Goal: Task Accomplishment & Management: Complete application form

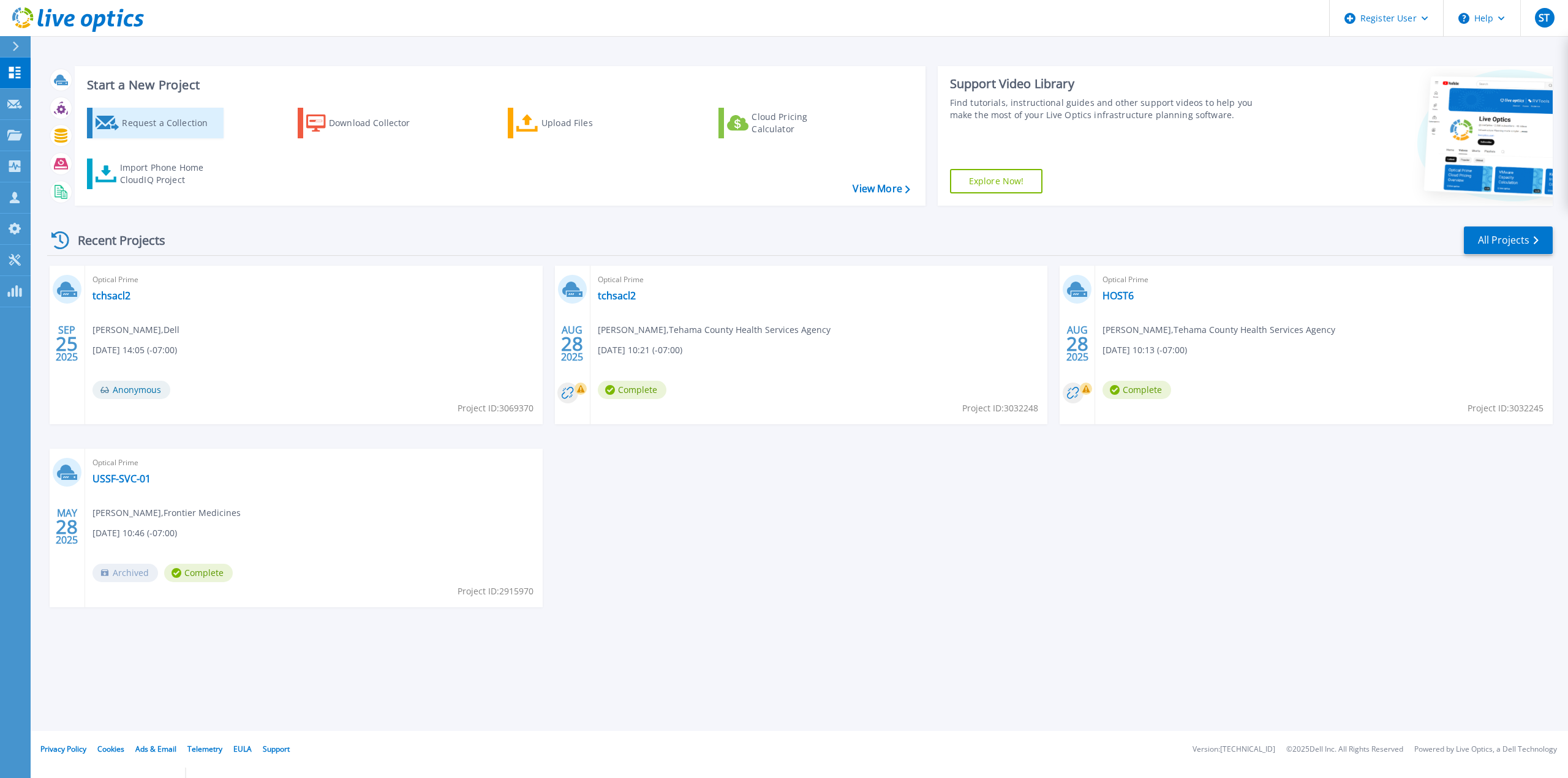
click at [197, 129] on div "Request a Collection" at bounding box center [171, 123] width 98 height 24
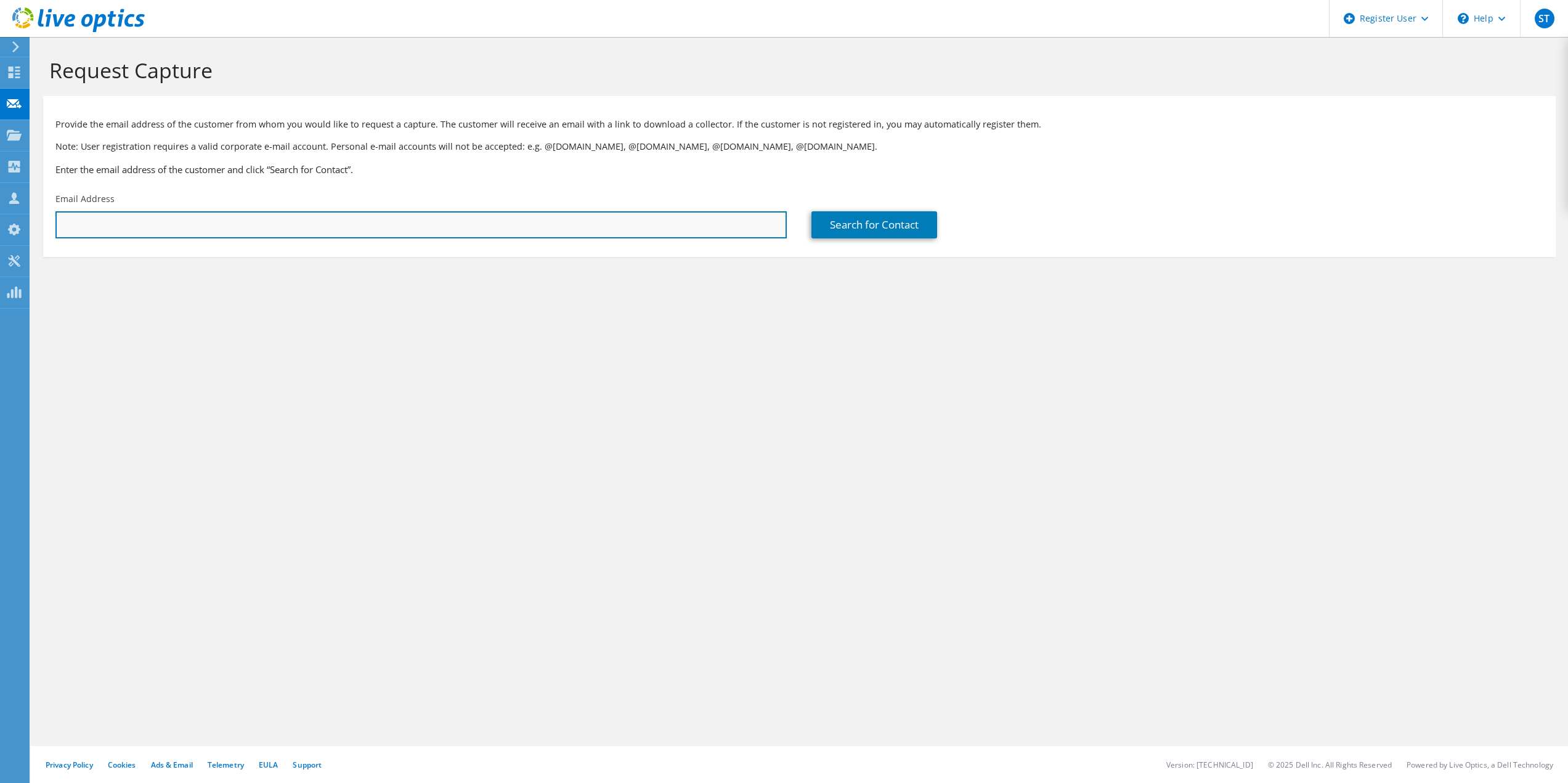
paste input "sbaroian@westernu.edu"
type input "sbaroian@westernu.edu"
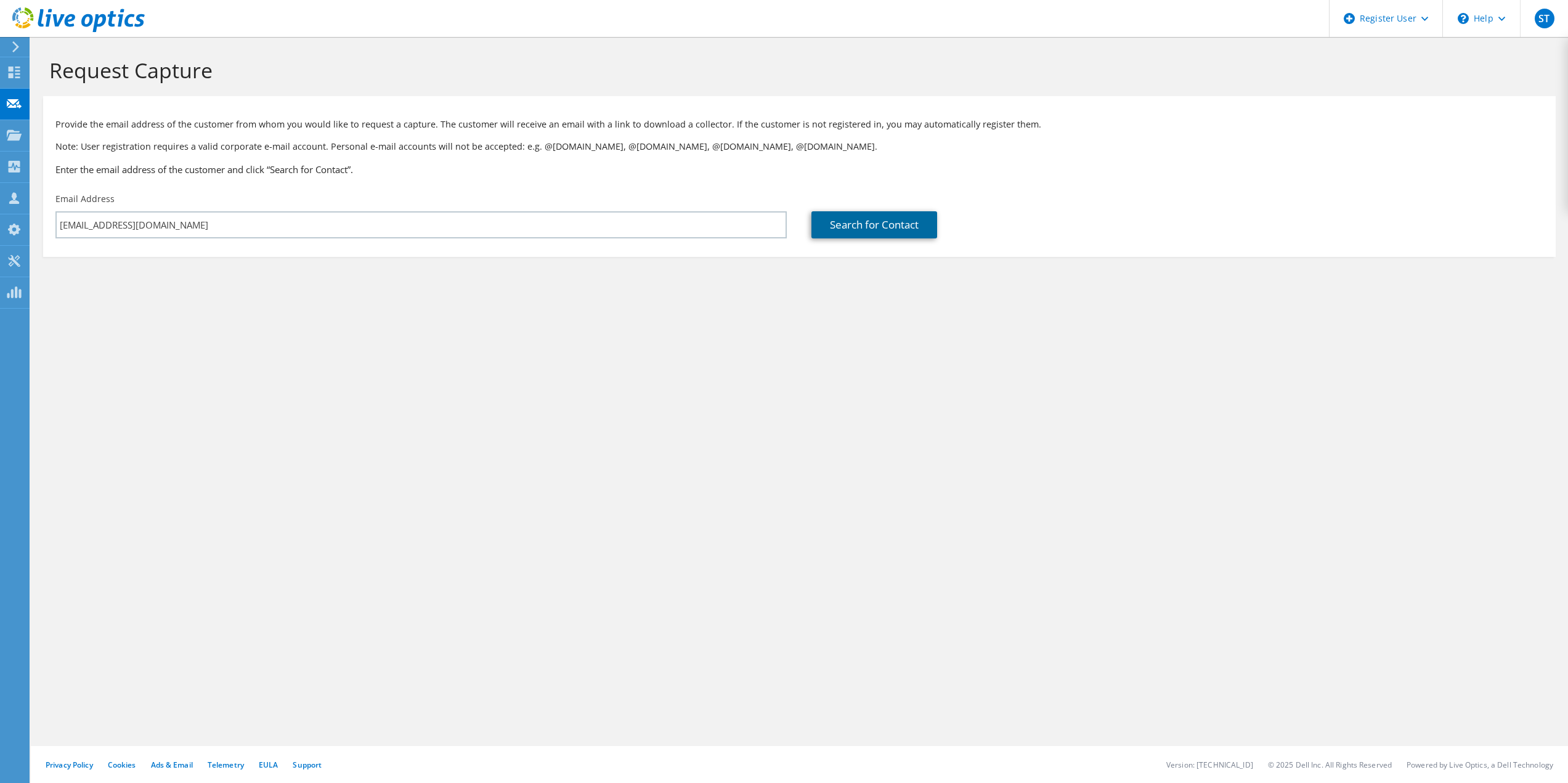
click at [860, 223] on link "Search for Contact" at bounding box center [874, 225] width 126 height 27
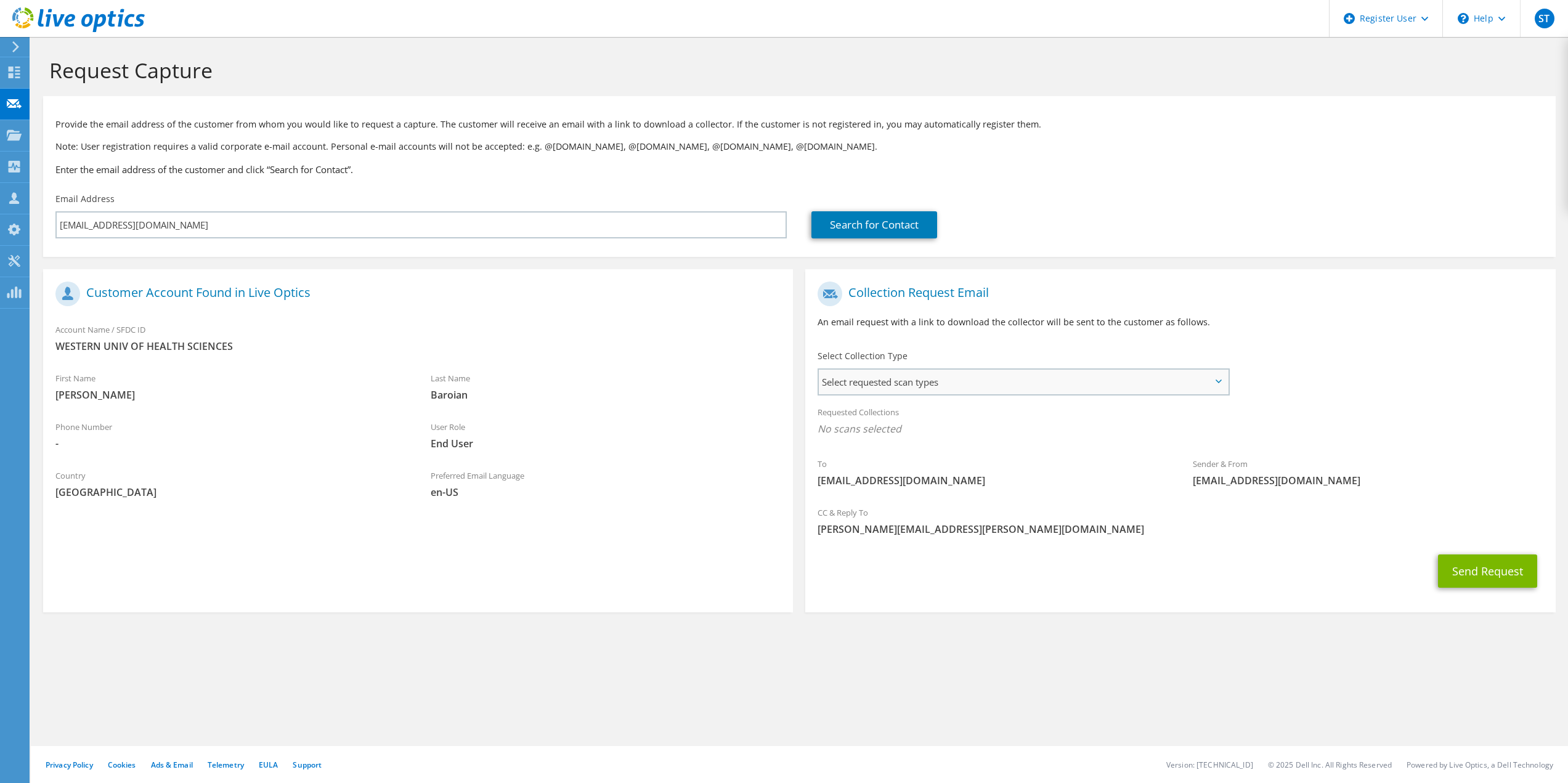
click at [895, 381] on span "Select requested scan types" at bounding box center [1023, 381] width 408 height 24
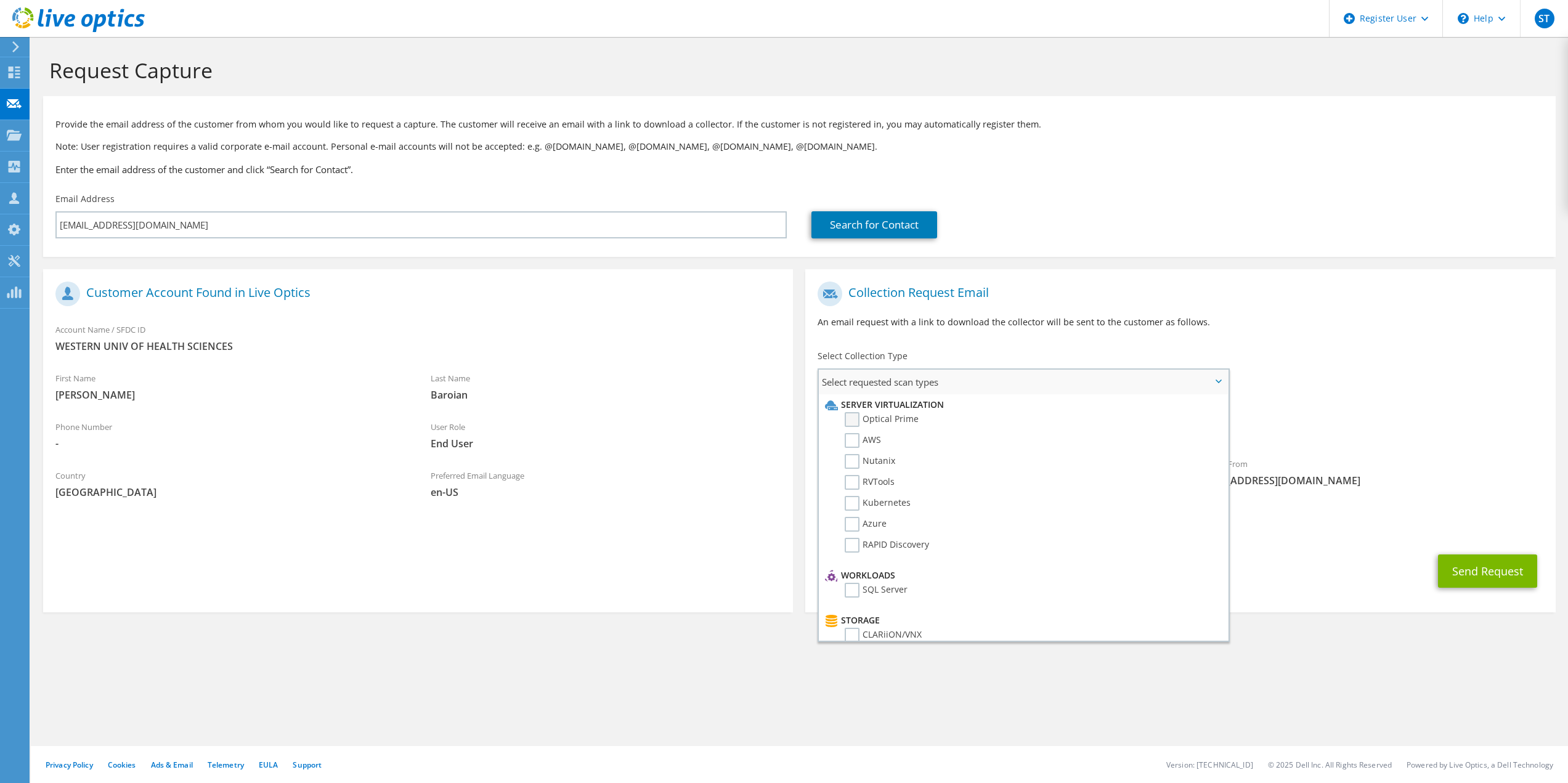
click at [850, 419] on label "Optical Prime" at bounding box center [881, 420] width 74 height 15
click at [0, 0] on input "Optical Prime" at bounding box center [0, 0] width 0 height 0
click at [1398, 391] on div "To sbaroian@westernu.edu Sender & From liveoptics@liveoptics.com" at bounding box center [1180, 389] width 750 height 228
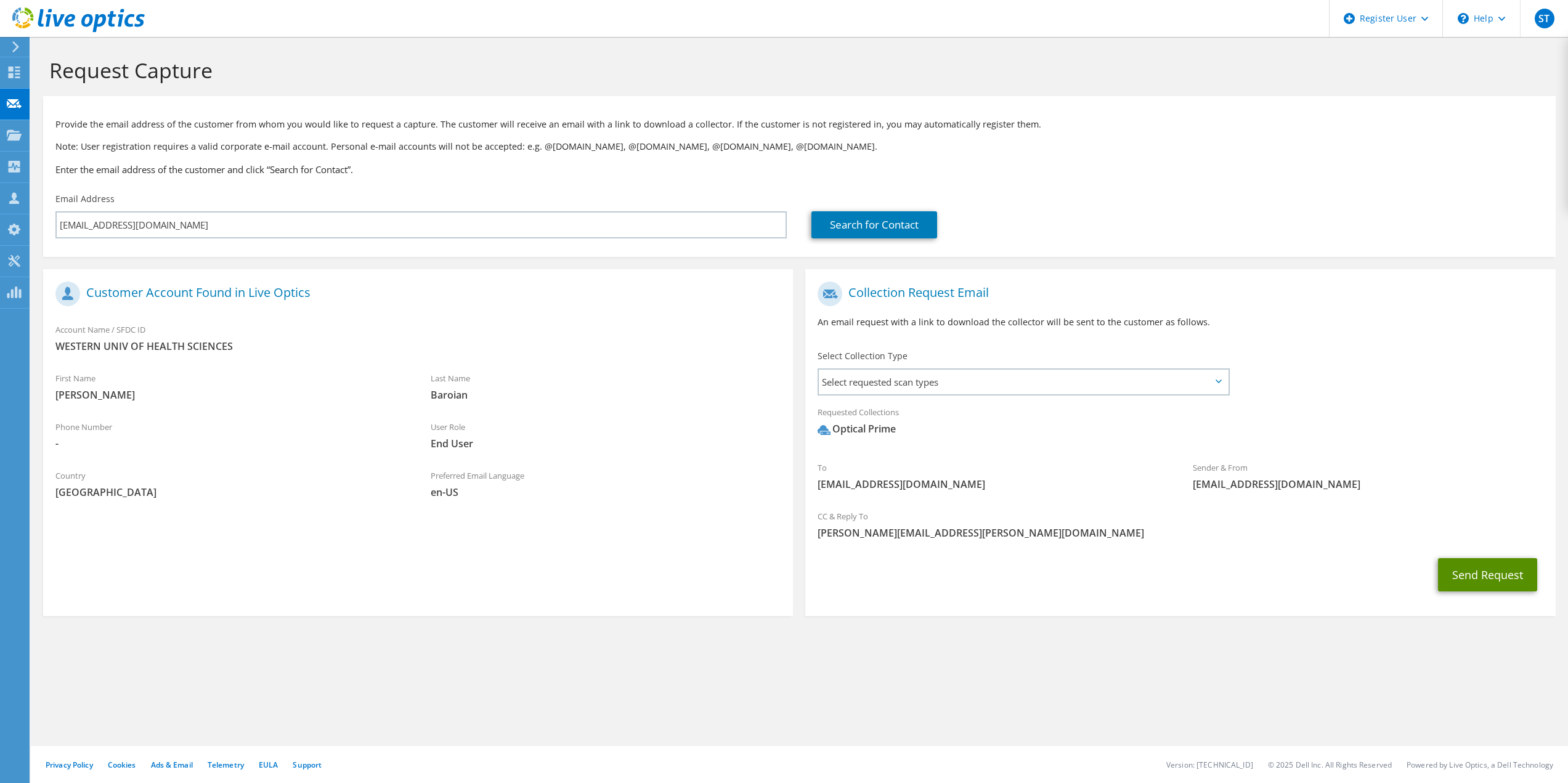
click at [1484, 568] on button "Send Request" at bounding box center [1487, 575] width 99 height 33
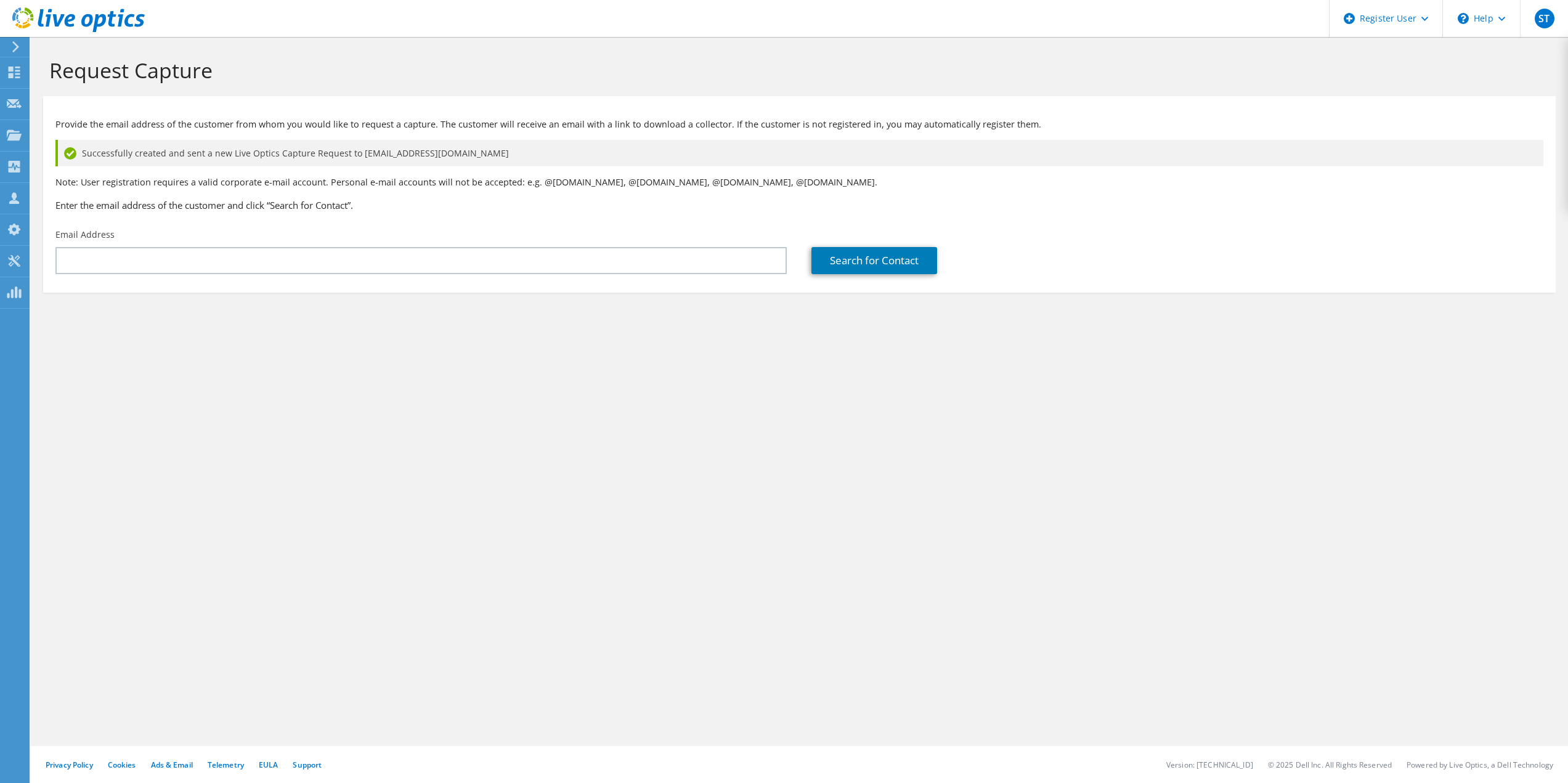
click at [18, 49] on icon at bounding box center [16, 46] width 9 height 11
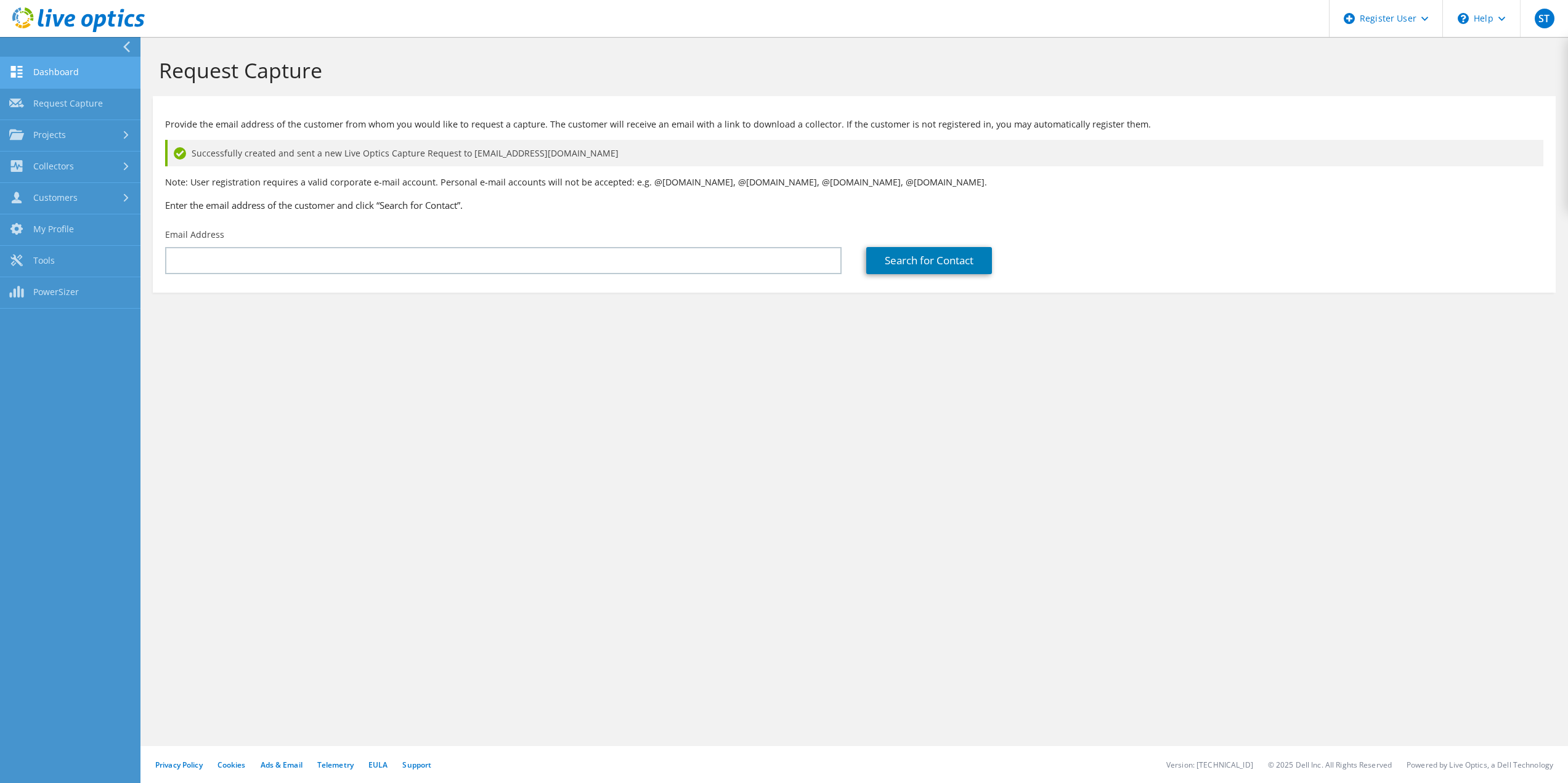
click at [62, 69] on link "Dashboard" at bounding box center [70, 73] width 141 height 32
